Goal: Task Accomplishment & Management: Use online tool/utility

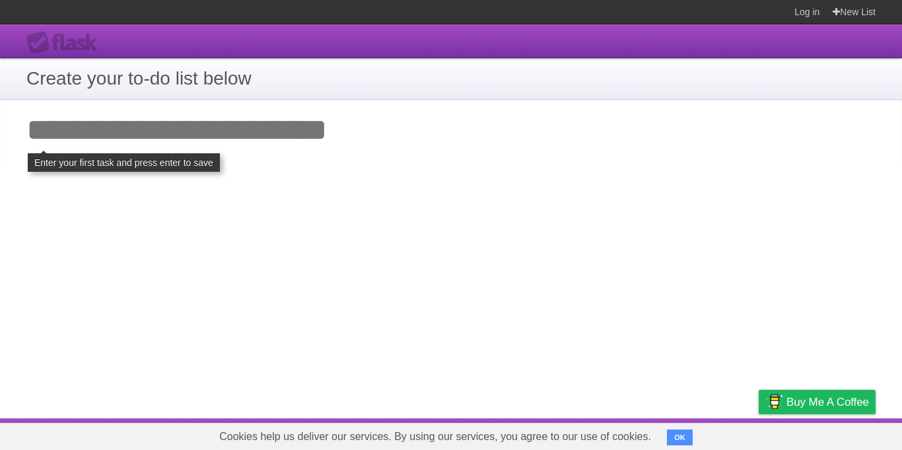
type input "**********"
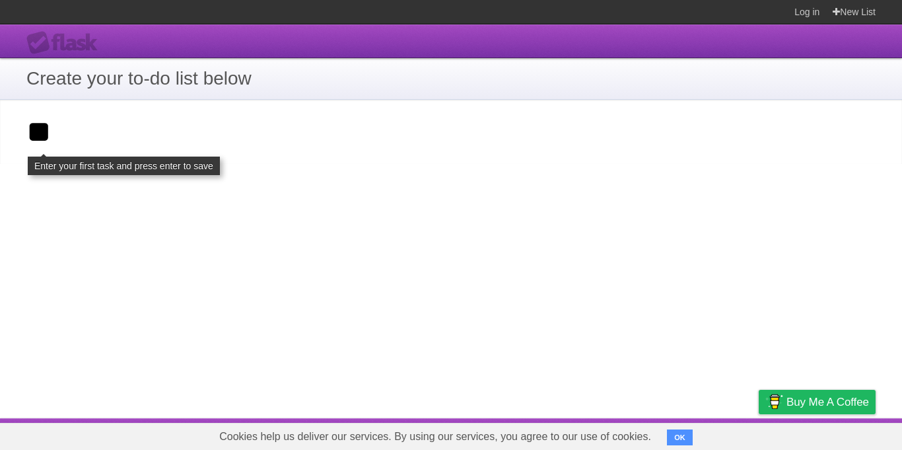
type input "**"
click input "**********" at bounding box center [0, 0] width 0 height 0
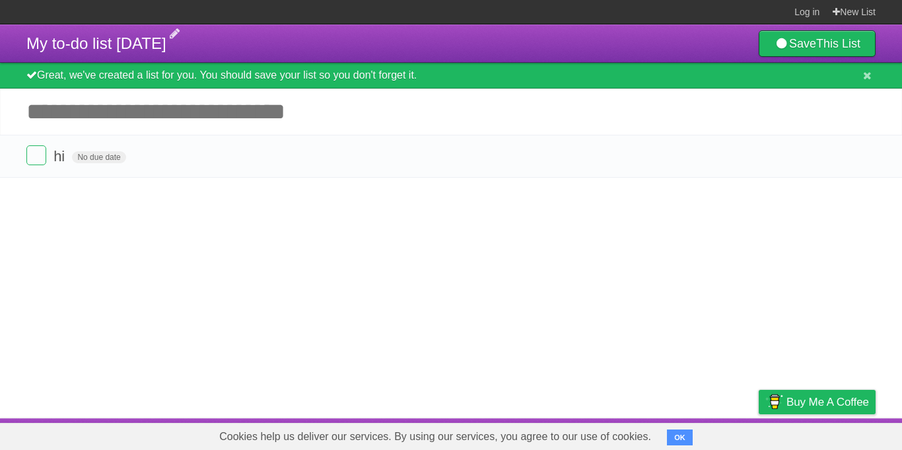
type input "**********"
